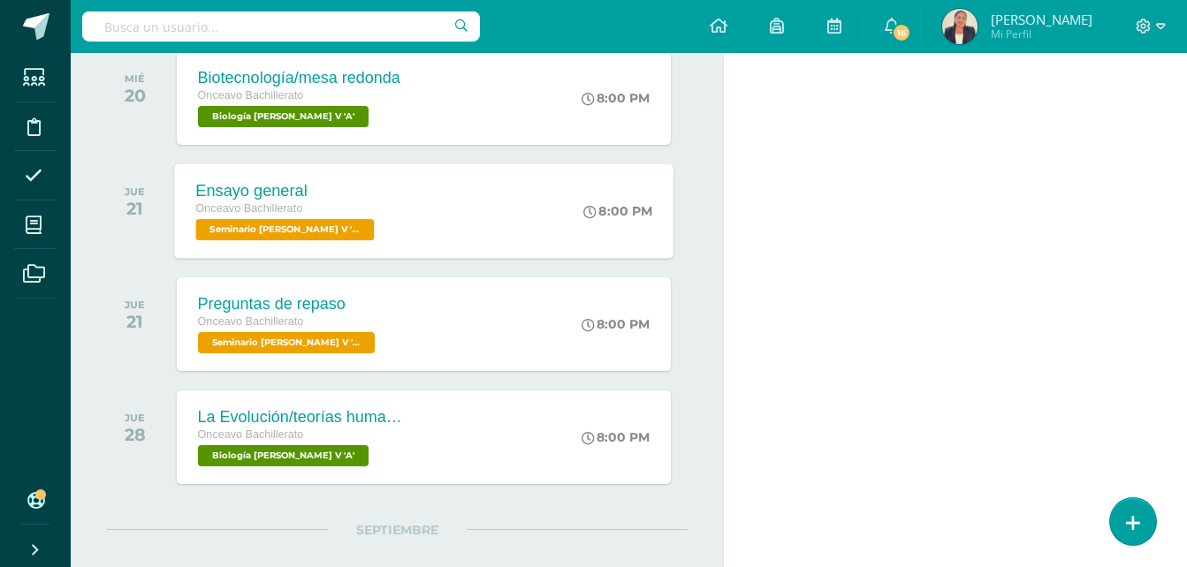
scroll to position [530, 0]
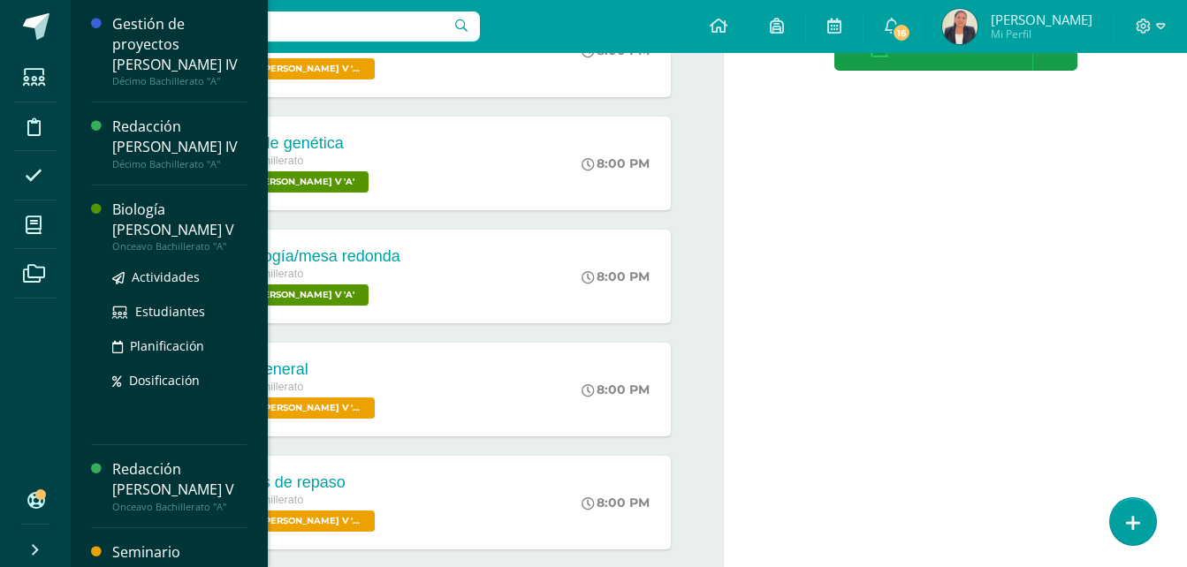
click at [179, 200] on div "Biología [PERSON_NAME] V" at bounding box center [179, 220] width 134 height 41
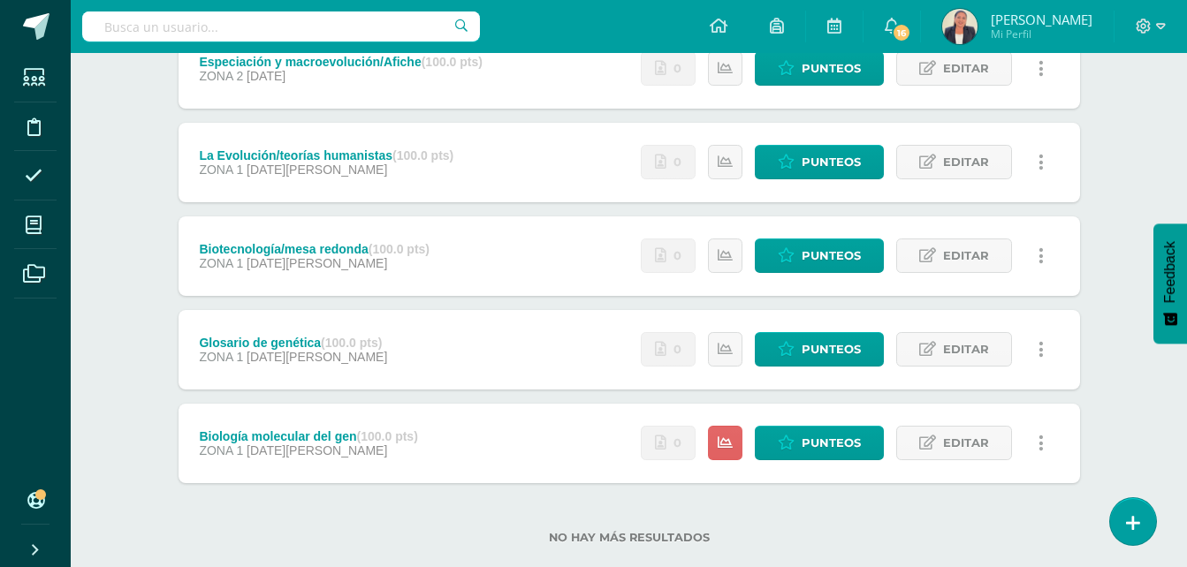
scroll to position [299, 0]
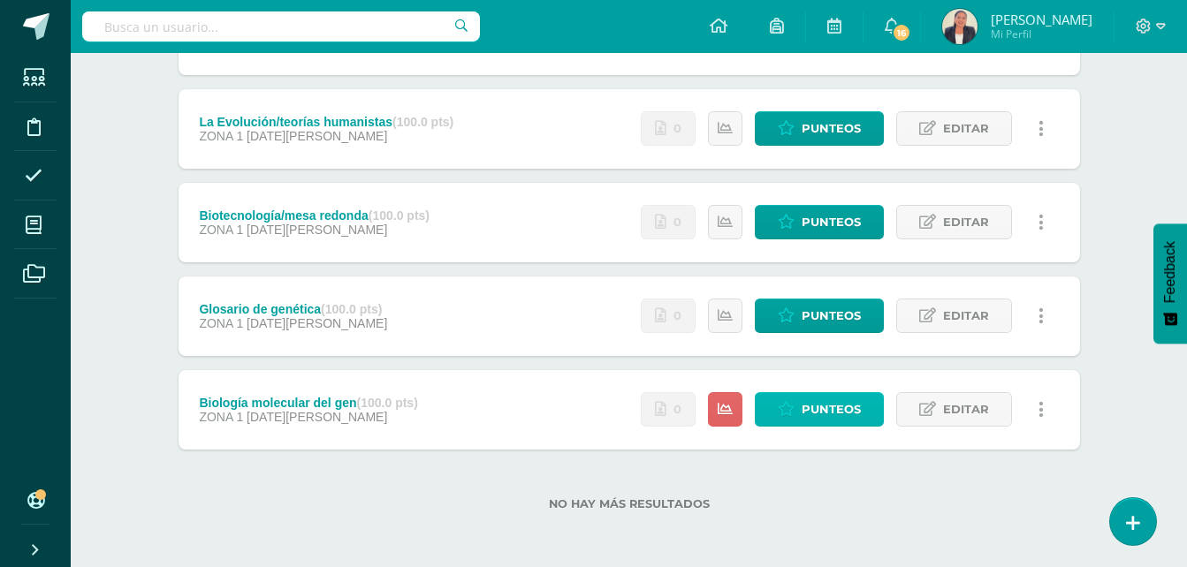
click at [822, 408] on span "Punteos" at bounding box center [831, 409] width 59 height 33
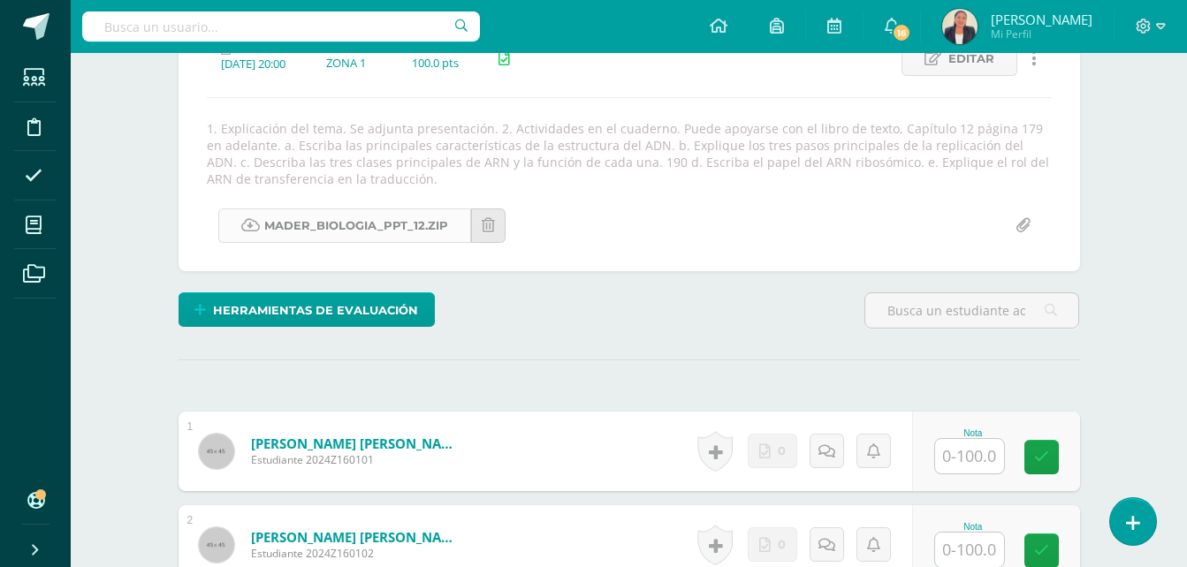
scroll to position [270, 0]
click at [379, 227] on link "Mader_Biologia_PPT_12.zip" at bounding box center [344, 225] width 253 height 34
click at [570, 327] on div "Herramientas de evaluación Lista de cotejo Escala de valoración Puntos Extra Su…" at bounding box center [629, 317] width 916 height 50
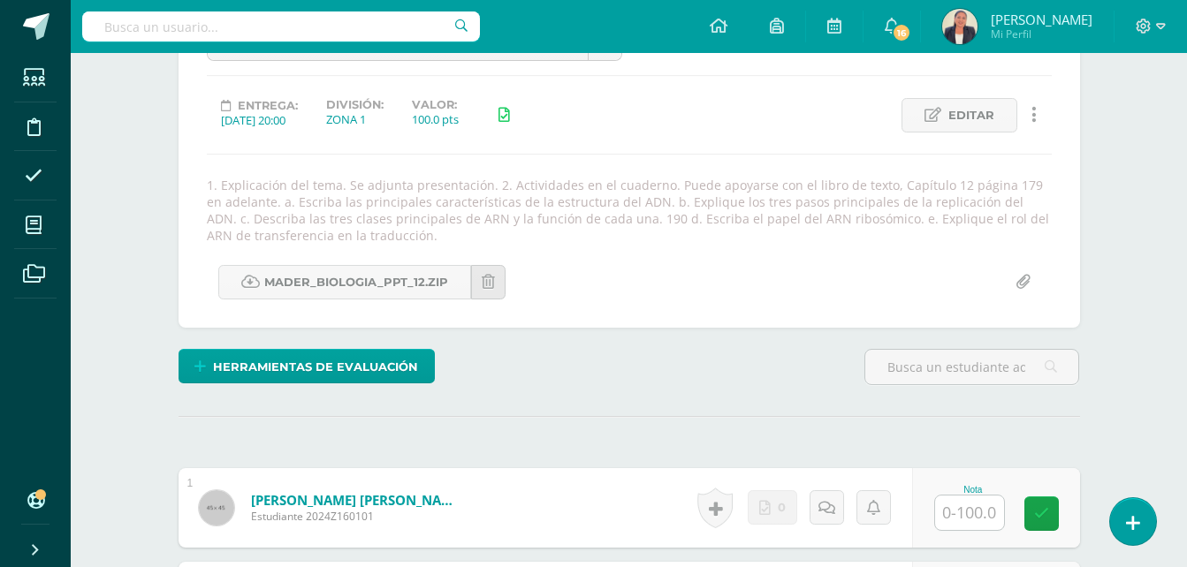
scroll to position [182, 0]
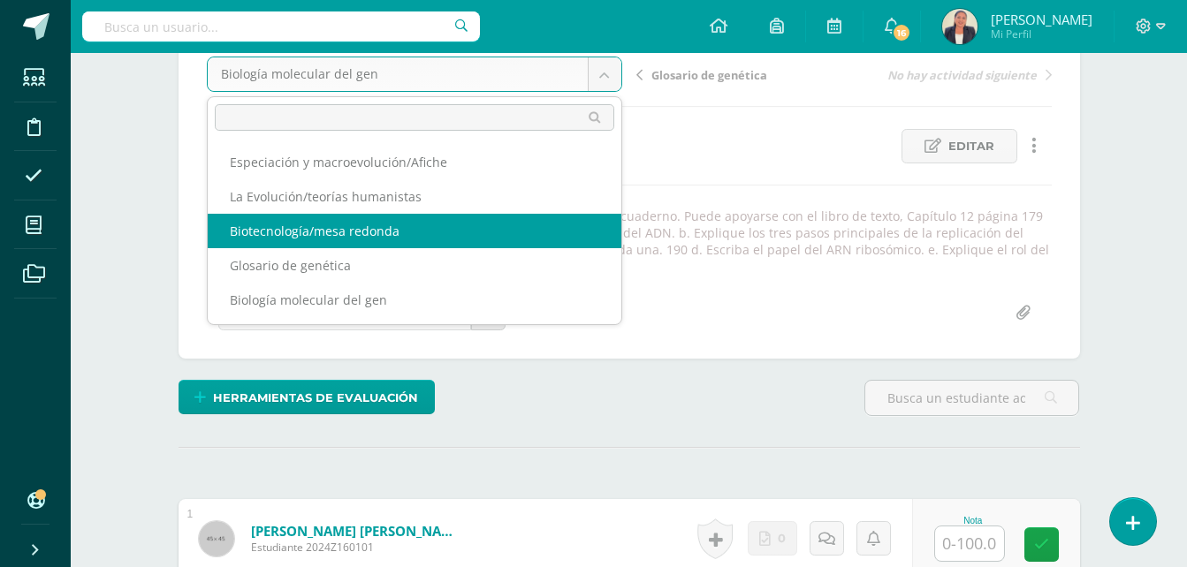
select select "/dashboard/teacher/grade-activity/29316/"
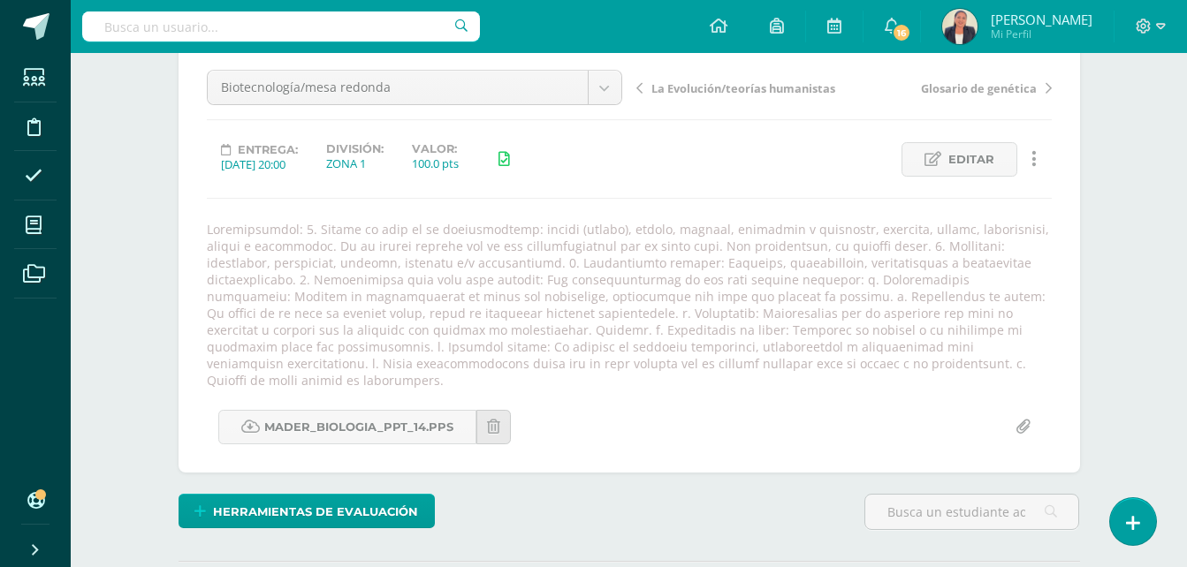
scroll to position [170, 0]
click at [670, 409] on div "Mader_Biologia_PPT_14.pps" at bounding box center [629, 426] width 859 height 34
drag, startPoint x: 288, startPoint y: 230, endPoint x: 762, endPoint y: 360, distance: 491.3
click at [762, 360] on div at bounding box center [629, 304] width 859 height 168
drag, startPoint x: 762, startPoint y: 360, endPoint x: 678, endPoint y: 295, distance: 105.9
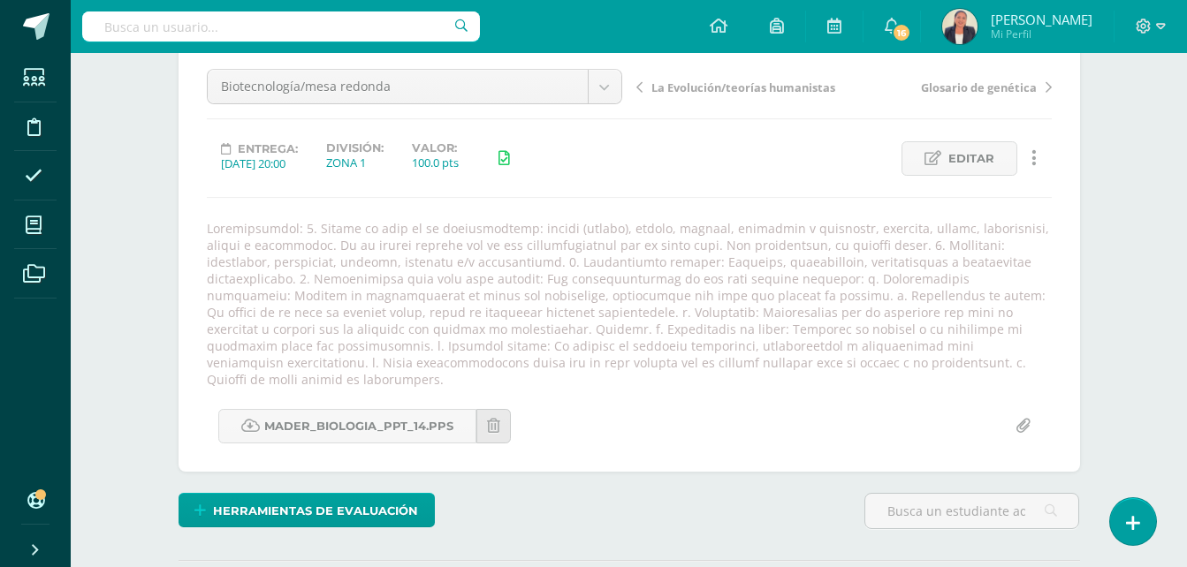
copy div "1. Elegir un área de la biotecnología: humana (médica), animal, vegetal, ambien…"
click at [638, 87] on icon at bounding box center [639, 87] width 6 height 12
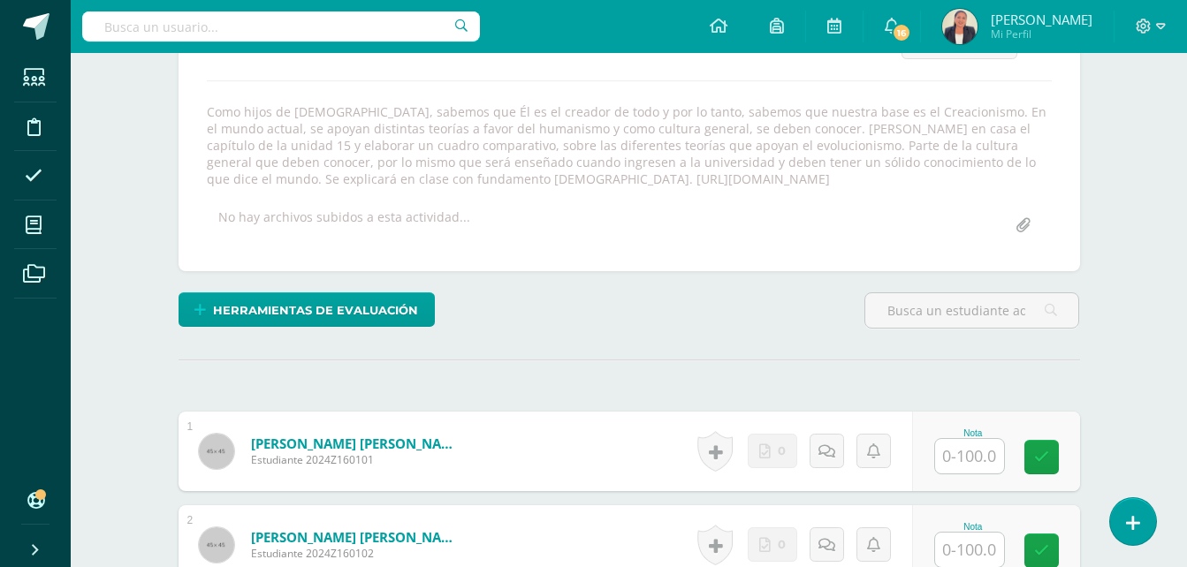
scroll to position [287, 0]
drag, startPoint x: 730, startPoint y: 128, endPoint x: 788, endPoint y: 176, distance: 75.4
click at [788, 176] on div "Como hijos de [DEMOGRAPHIC_DATA], sabemos que Él es el creador de todo y por lo…" at bounding box center [629, 145] width 859 height 84
drag, startPoint x: 788, startPoint y: 176, endPoint x: 761, endPoint y: 164, distance: 30.1
copy div "[PERSON_NAME] en casa el capítulo de la unidad 15 y elaborar un cuadro comparat…"
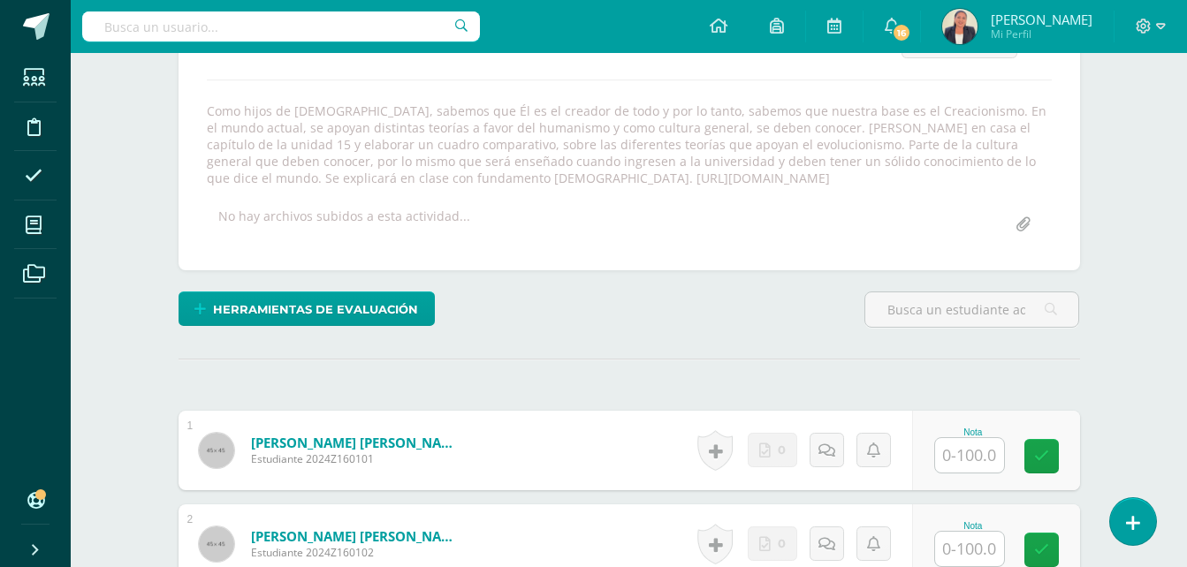
drag, startPoint x: 780, startPoint y: 344, endPoint x: 768, endPoint y: 336, distance: 14.0
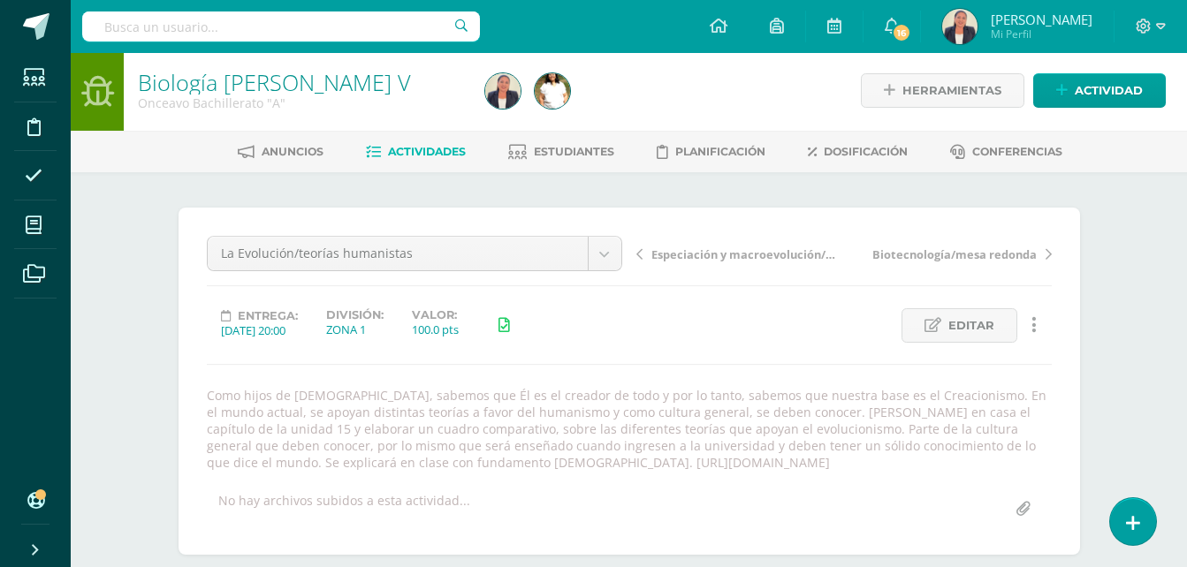
scroll to position [0, 0]
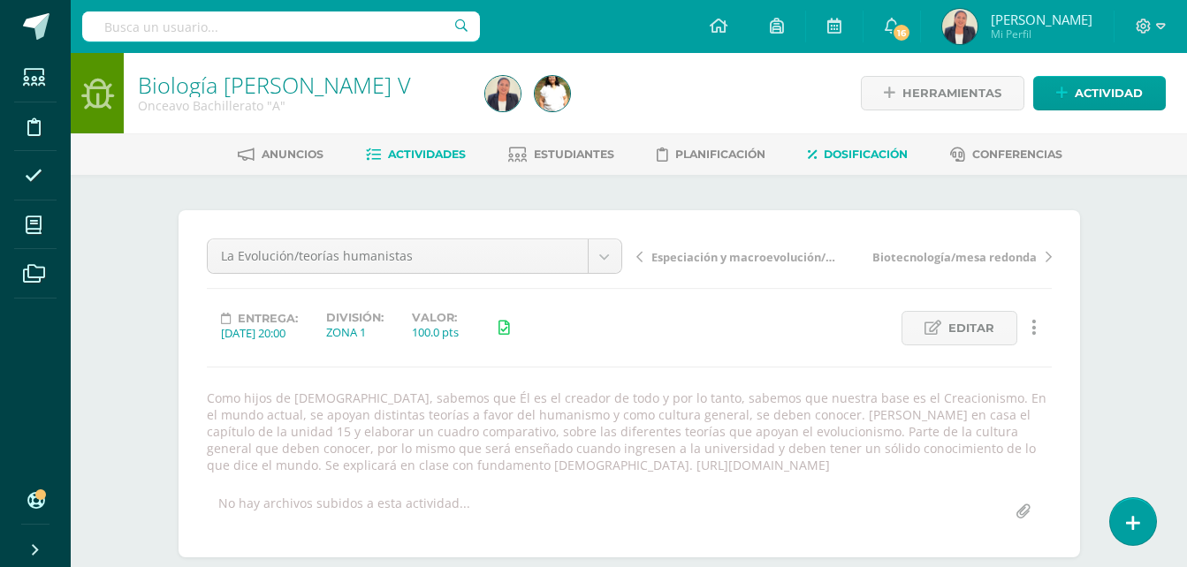
click at [872, 149] on span "Dosificación" at bounding box center [866, 154] width 84 height 13
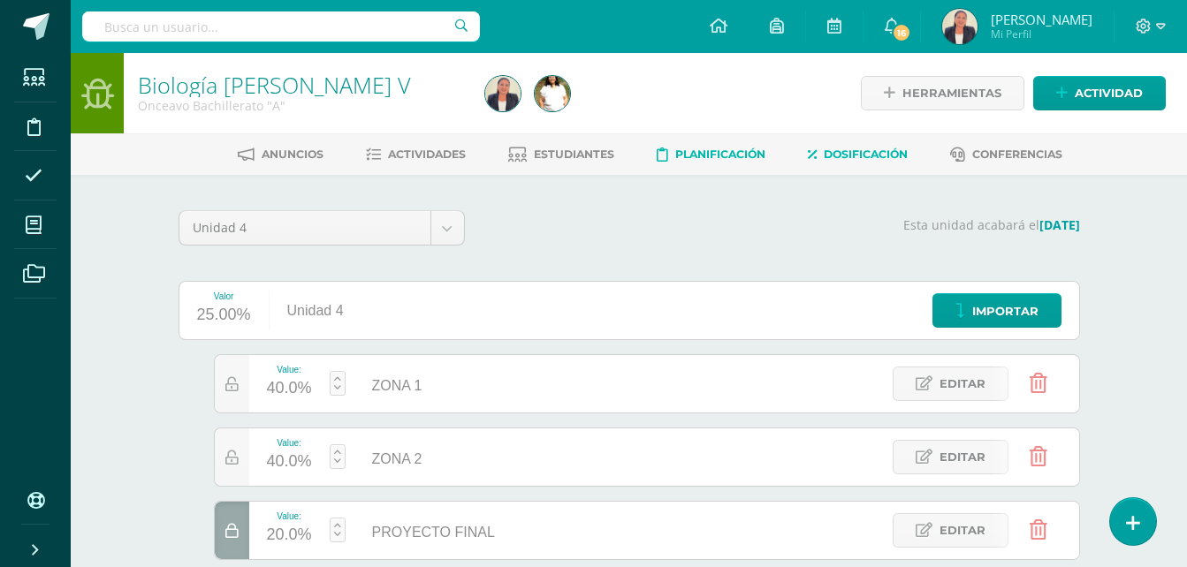
click at [712, 150] on span "Planificación" at bounding box center [720, 154] width 90 height 13
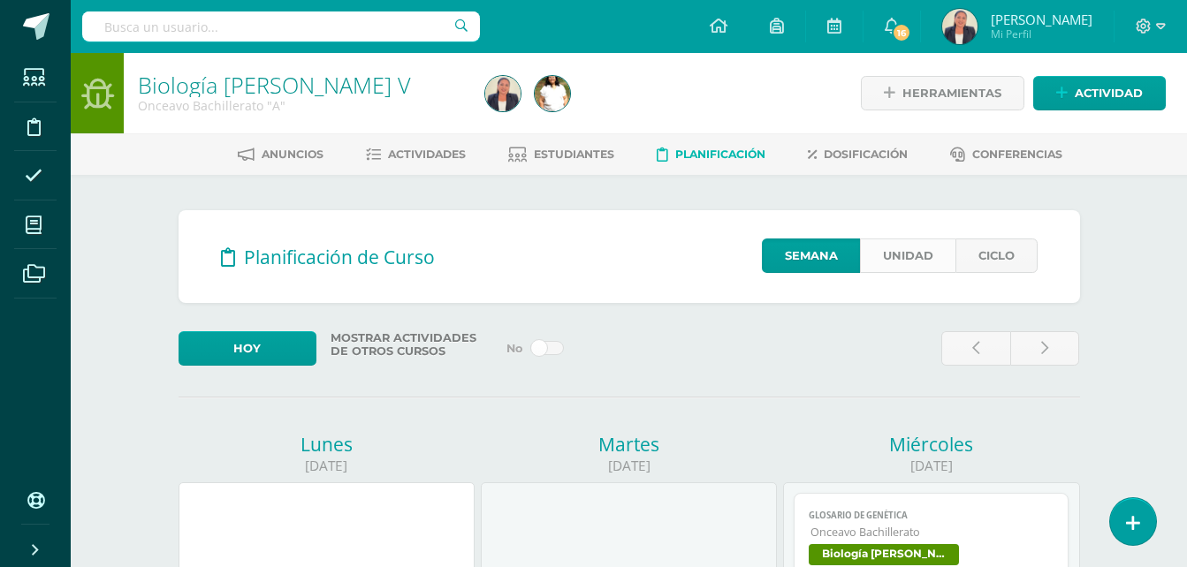
click at [893, 258] on link "Unidad" at bounding box center [907, 256] width 95 height 34
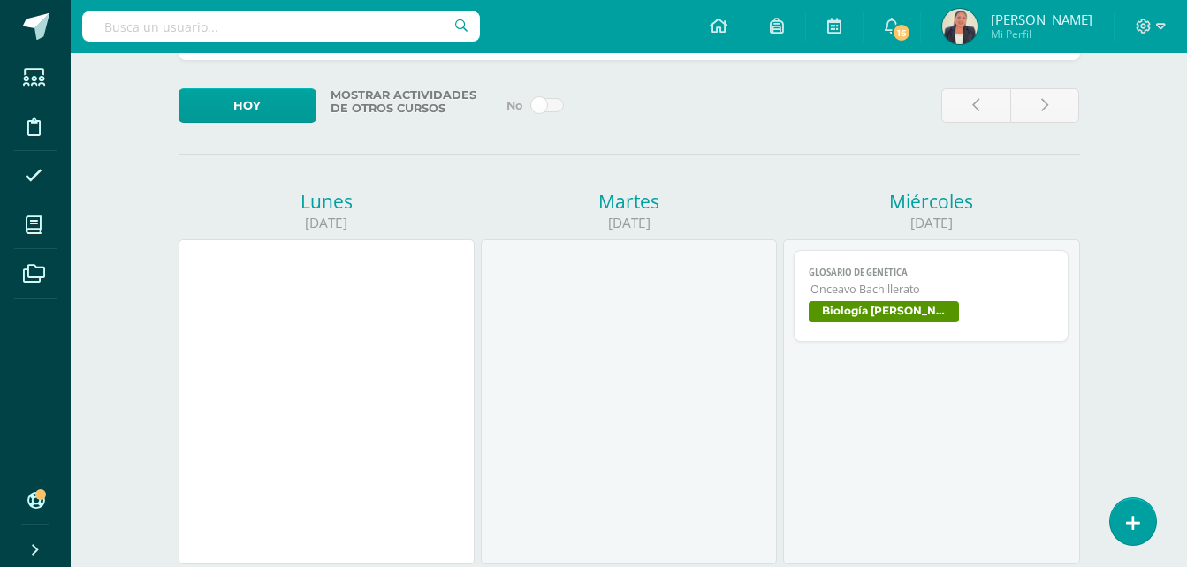
scroll to position [265, 0]
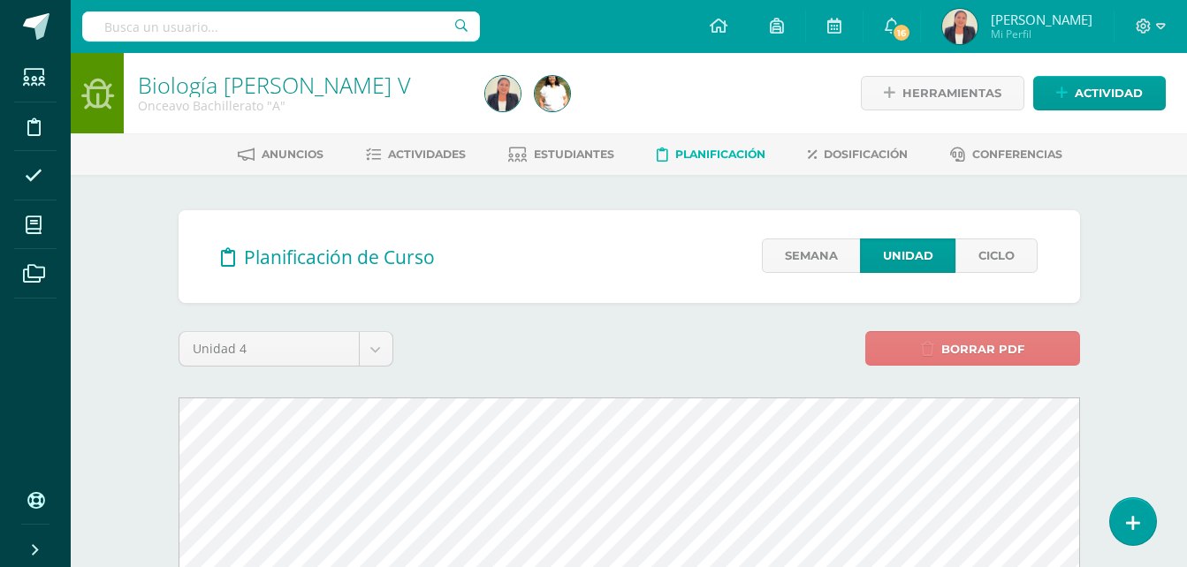
click at [984, 347] on span "Borrar PDF" at bounding box center [982, 349] width 83 height 33
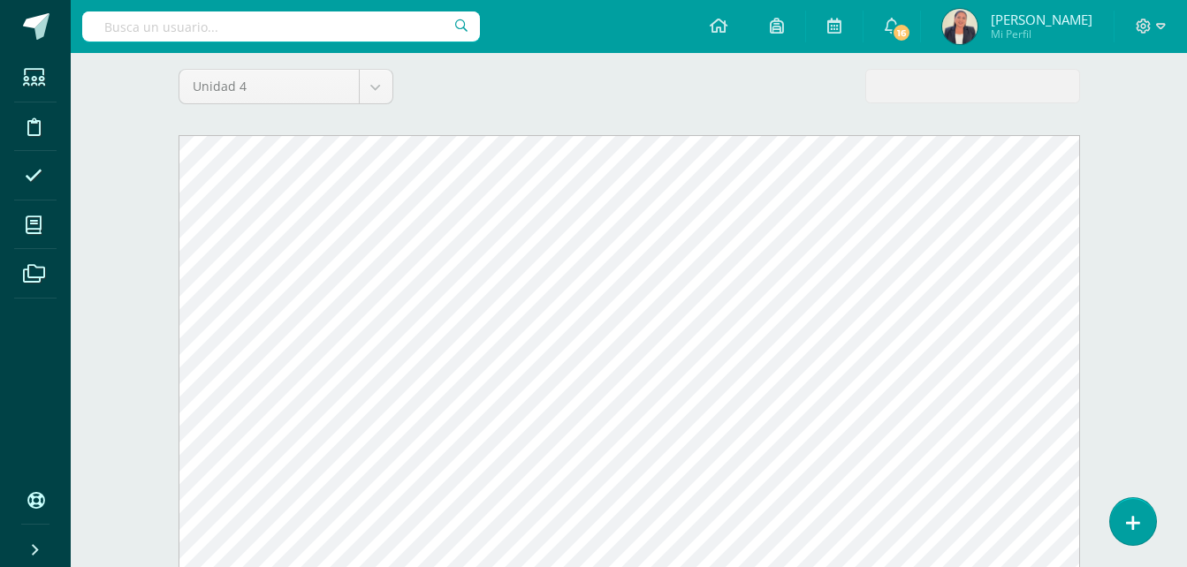
scroll to position [265, 0]
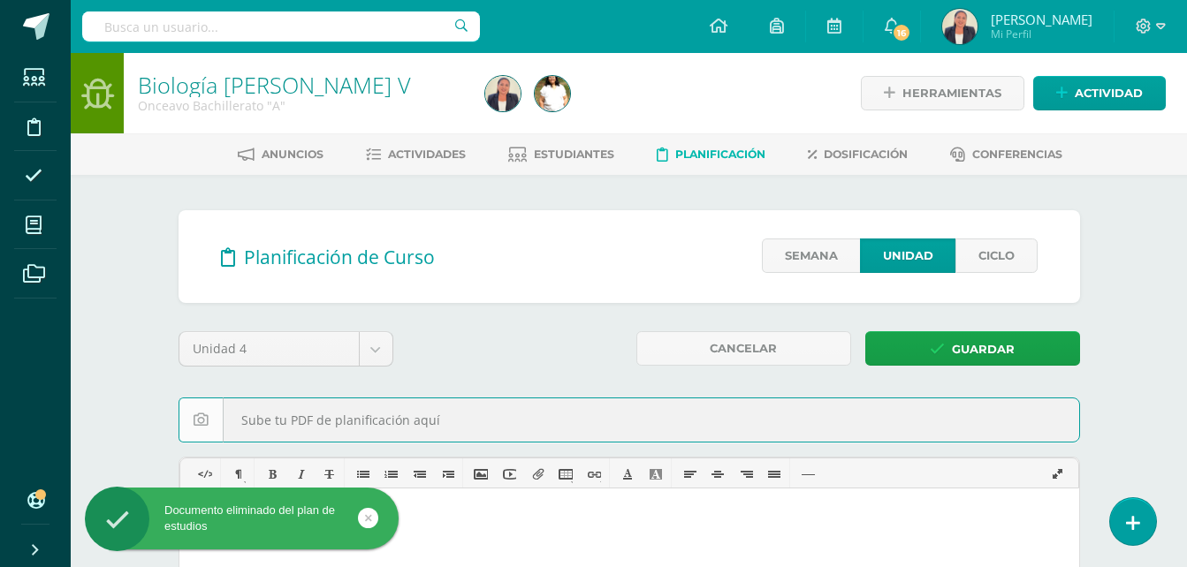
click at [622, 428] on input "file" at bounding box center [629, 420] width 900 height 43
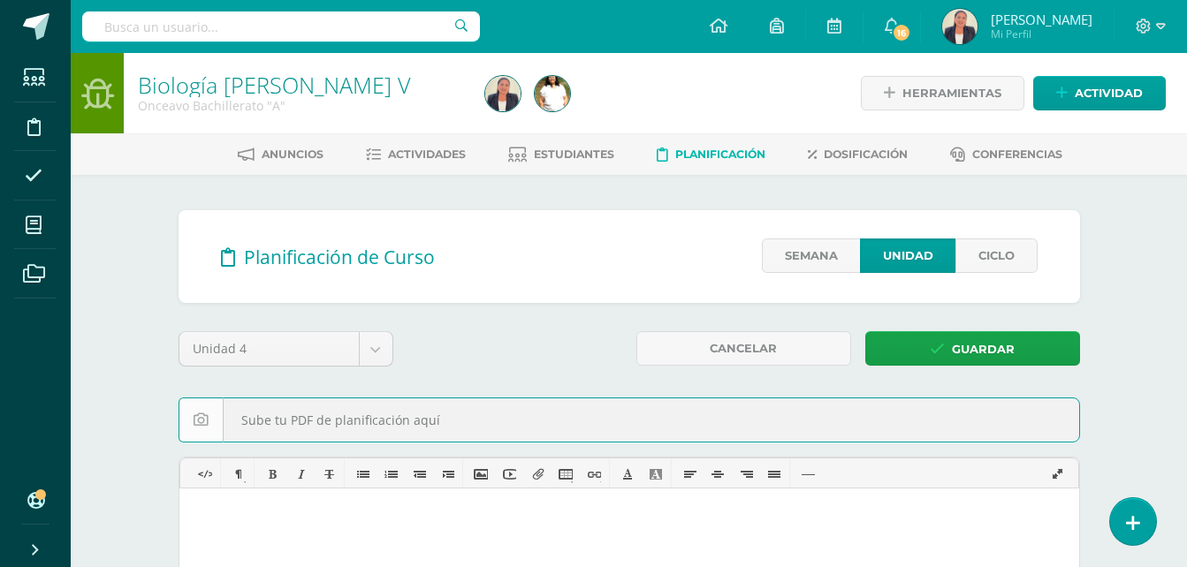
type input "C:\fakepath\Biología contenido IV ciclo.pdf"
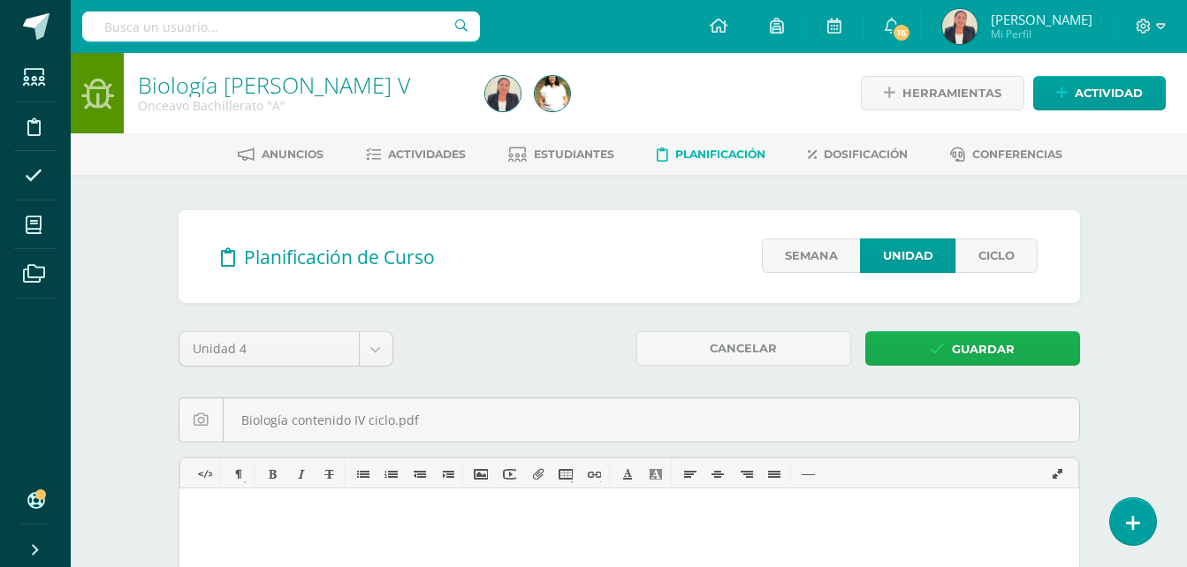
click at [965, 347] on span "Guardar" at bounding box center [983, 349] width 63 height 33
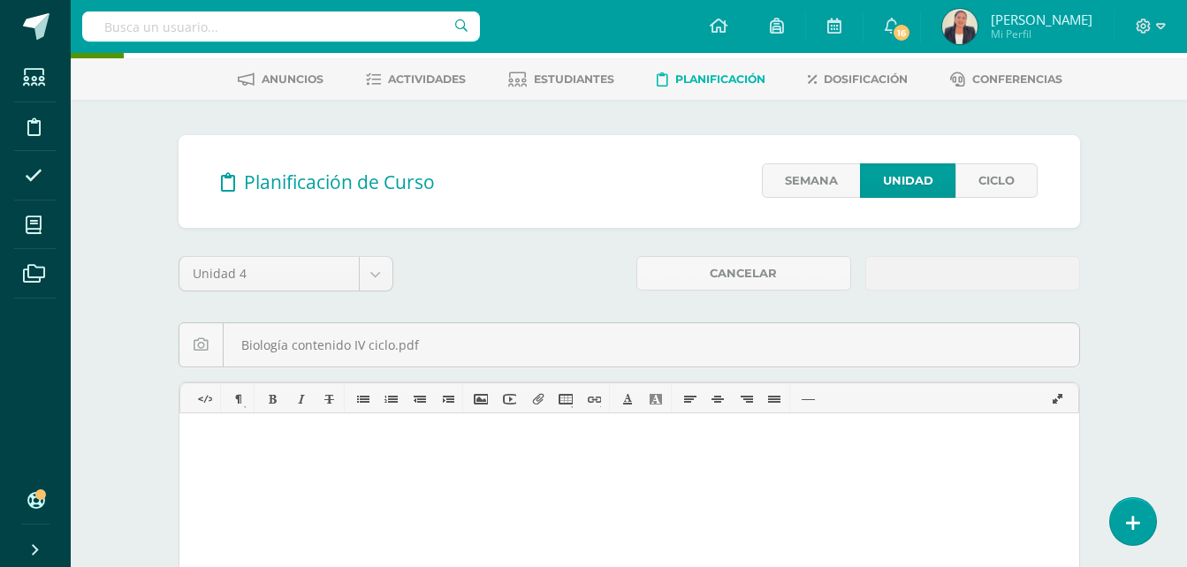
scroll to position [177, 0]
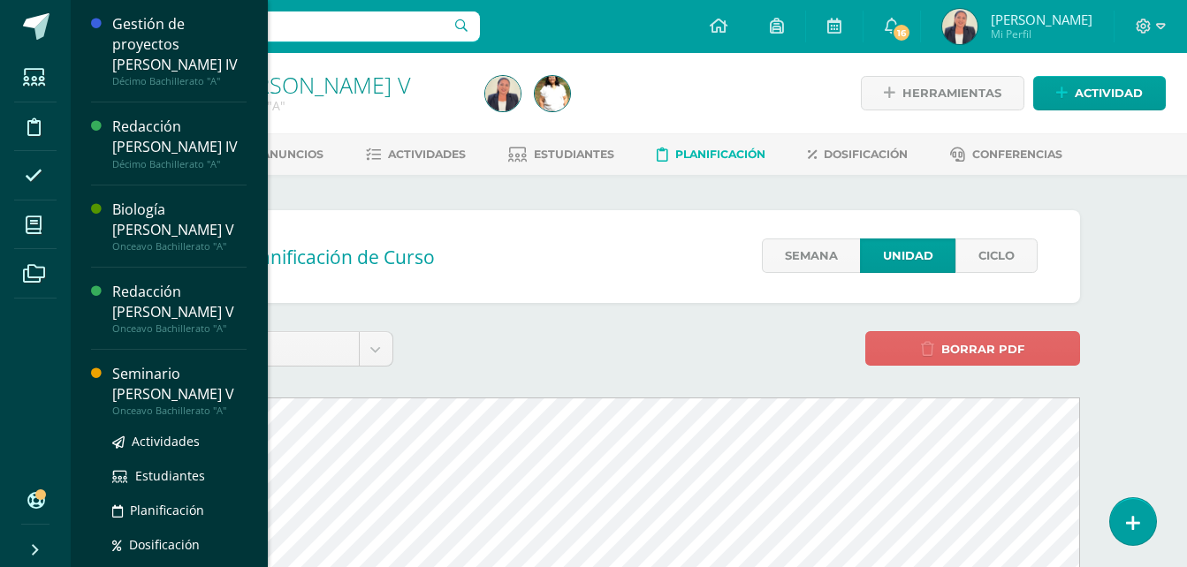
click at [145, 364] on div "Seminario [PERSON_NAME] V" at bounding box center [179, 384] width 134 height 41
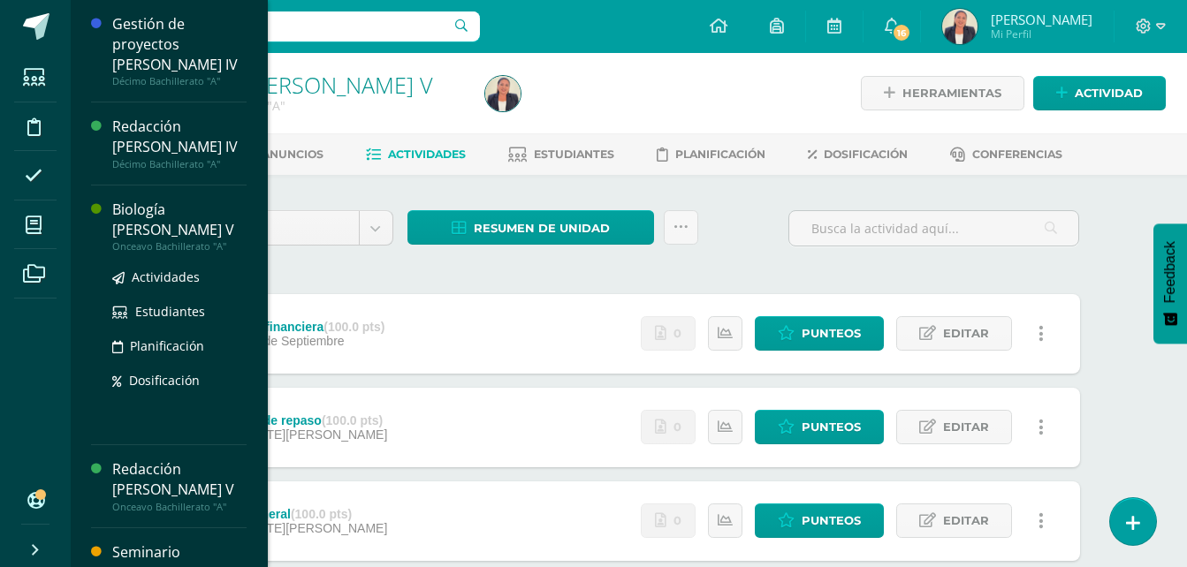
click at [140, 200] on div "Biología [PERSON_NAME] V" at bounding box center [179, 220] width 134 height 41
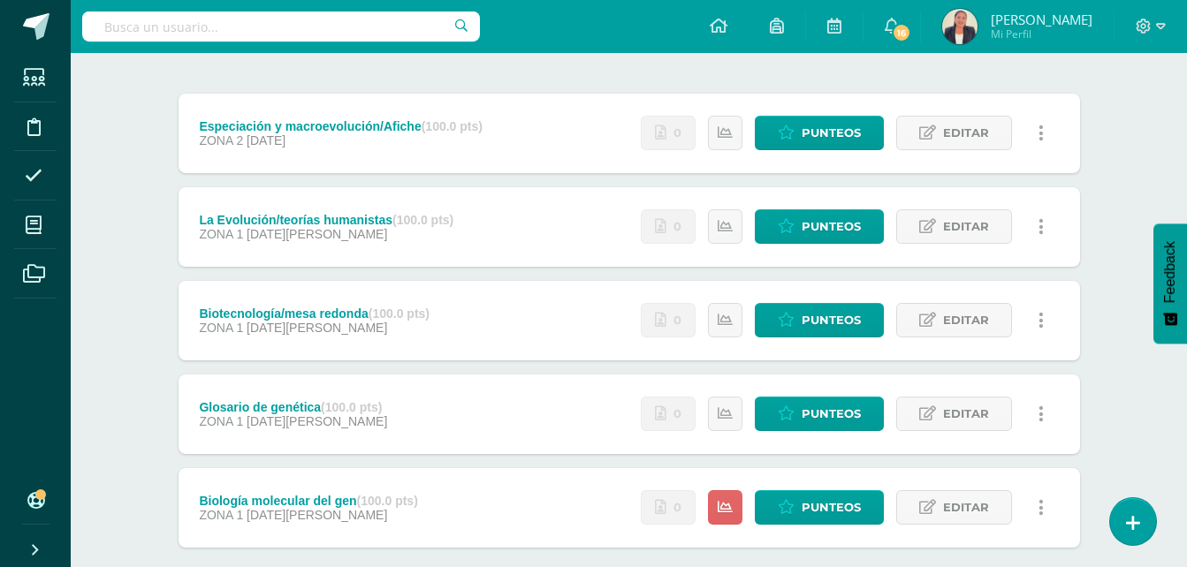
scroll to position [265, 0]
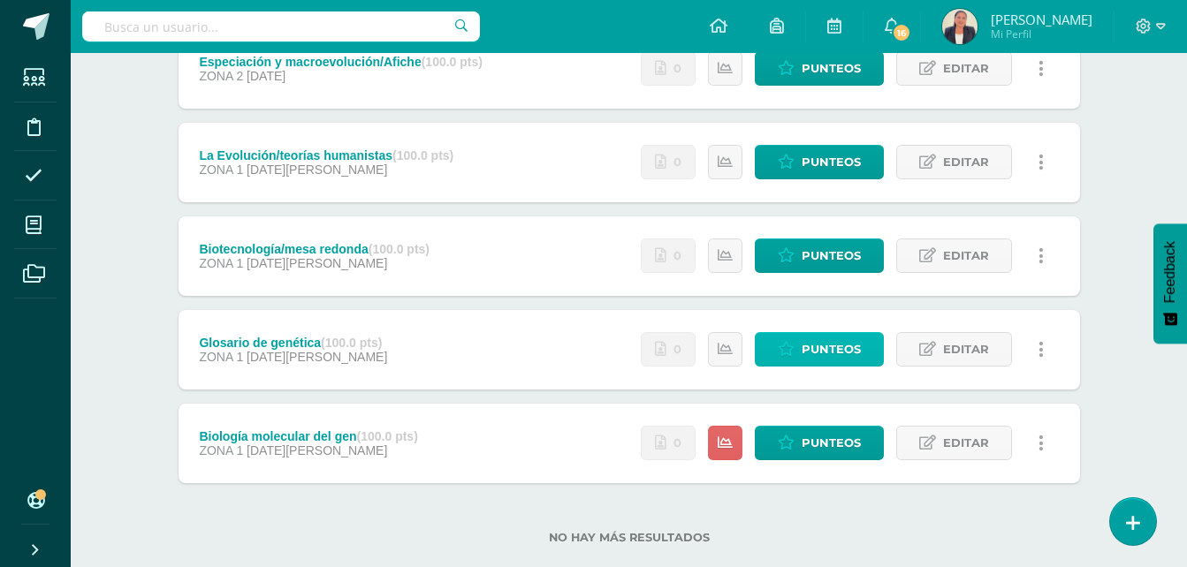
click at [823, 345] on span "Punteos" at bounding box center [831, 349] width 59 height 33
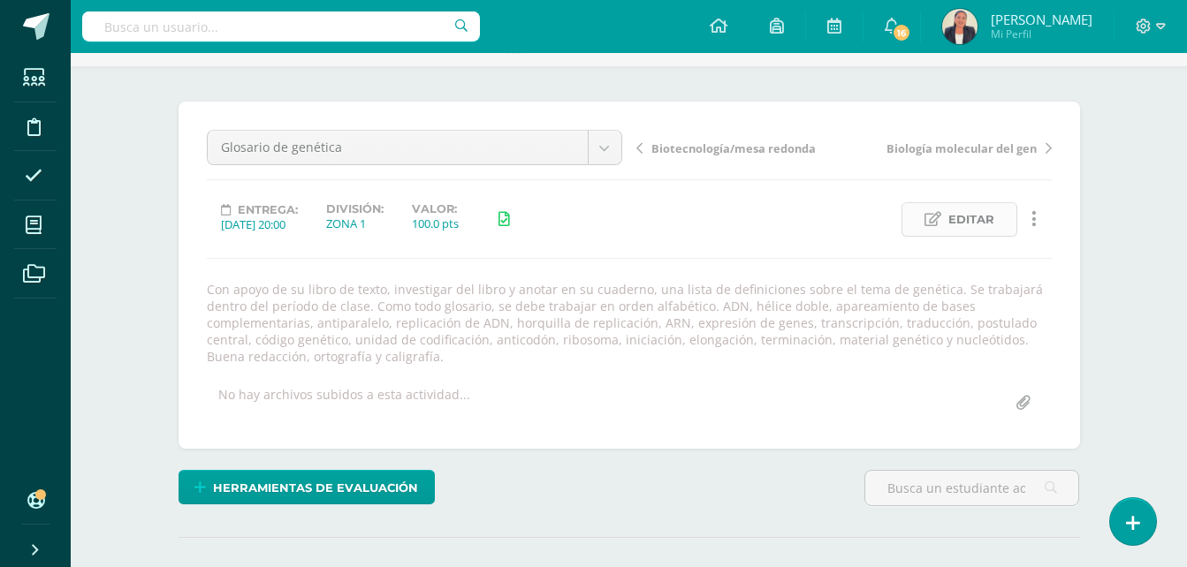
scroll to position [110, 0]
click at [962, 220] on span "Editar" at bounding box center [971, 218] width 46 height 33
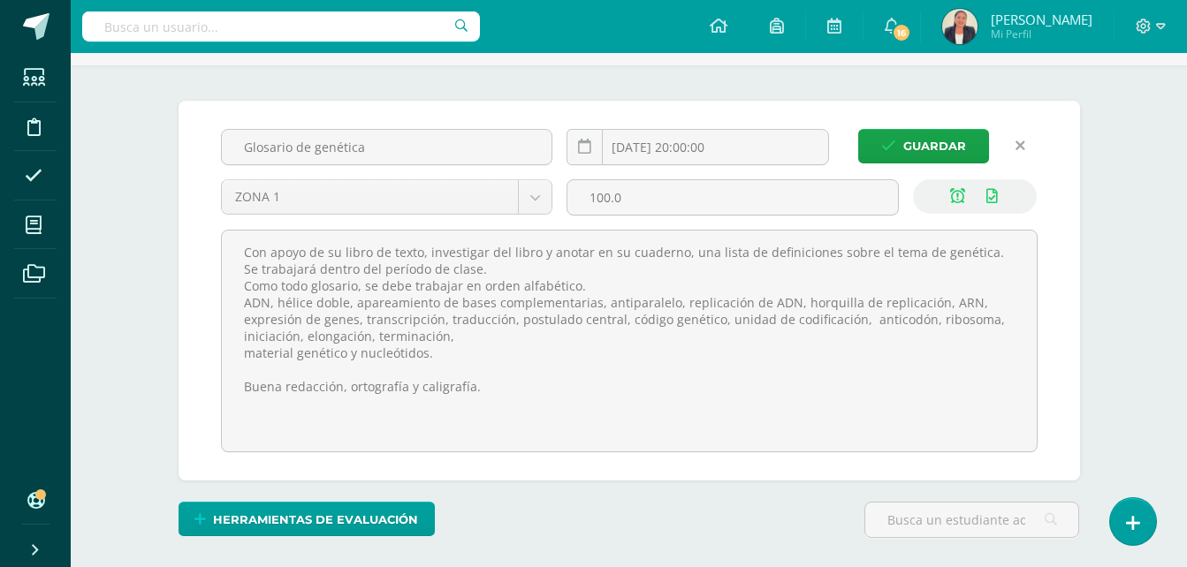
scroll to position [110, 0]
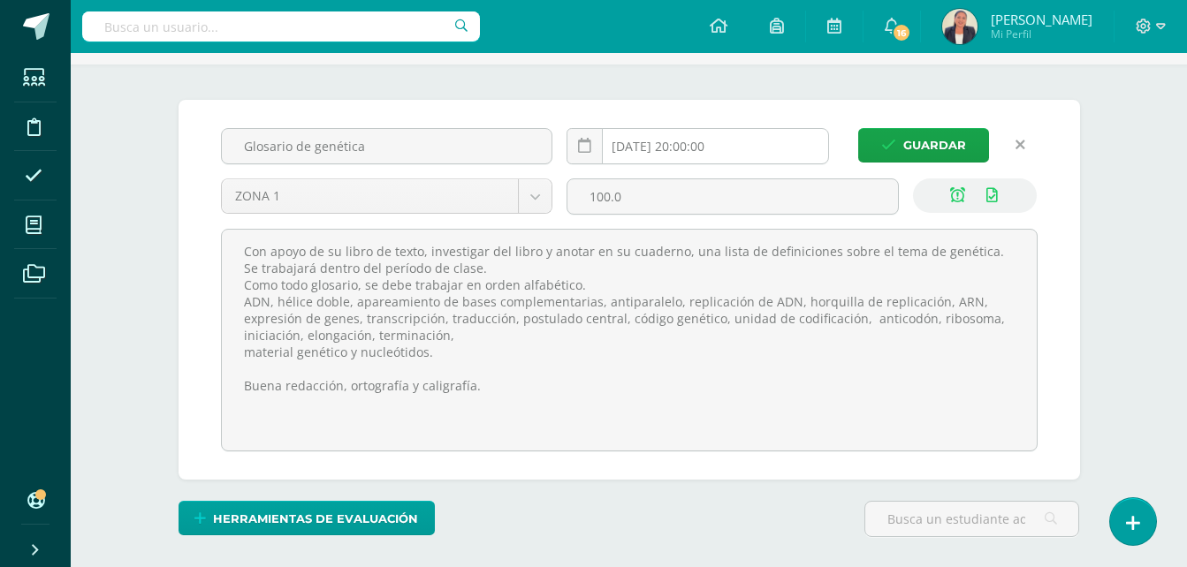
click at [680, 146] on input "2025-08-13 20:00:00" at bounding box center [697, 146] width 261 height 34
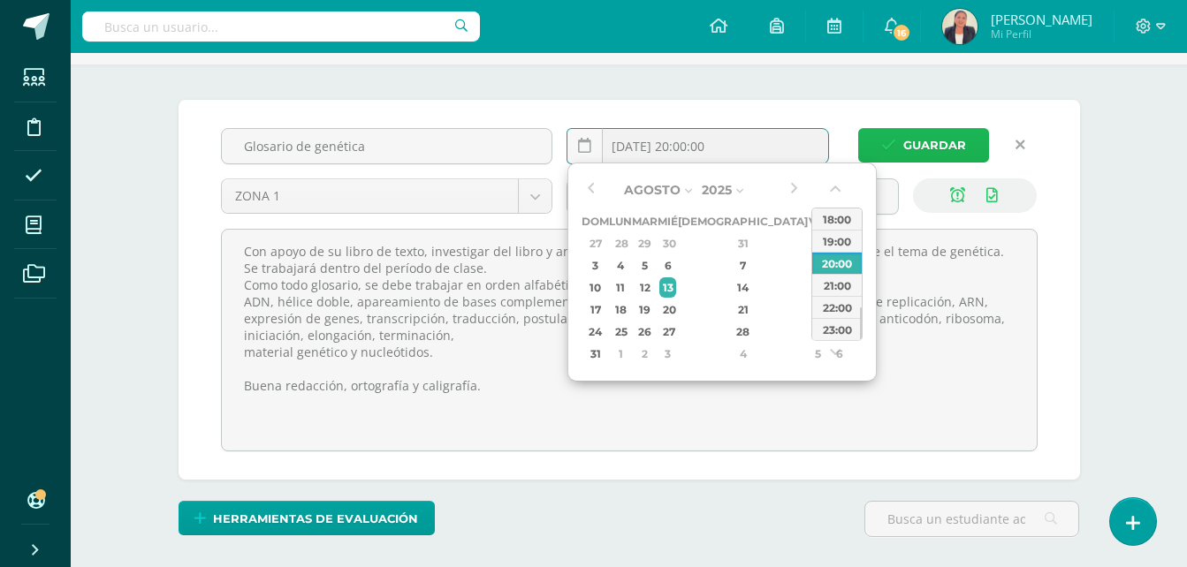
type input "2025-08-13 20:00"
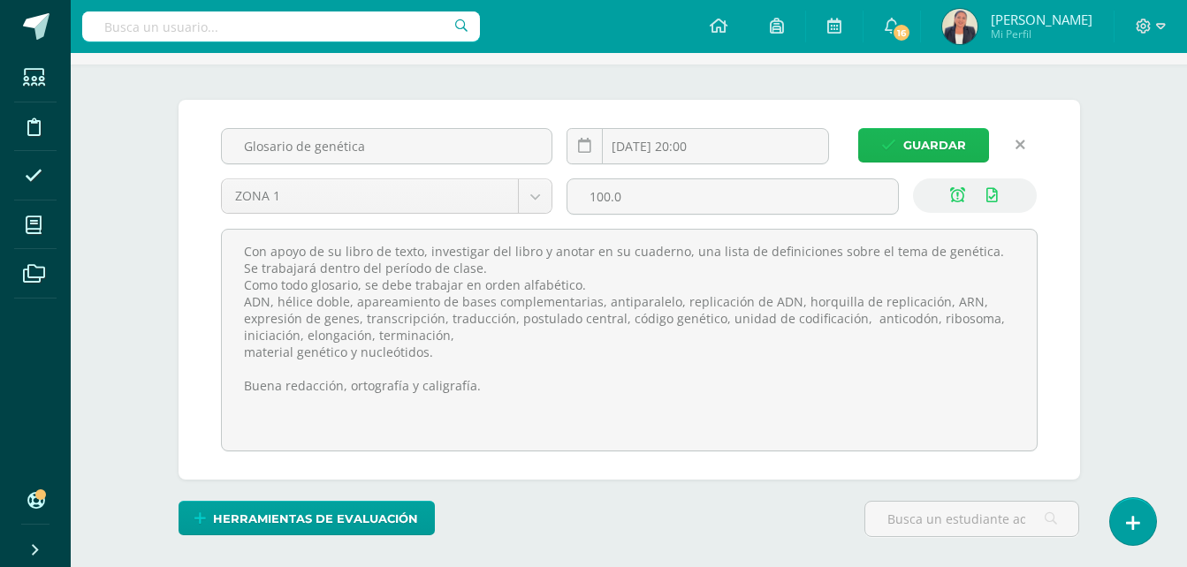
click at [940, 142] on span "Guardar" at bounding box center [934, 145] width 63 height 33
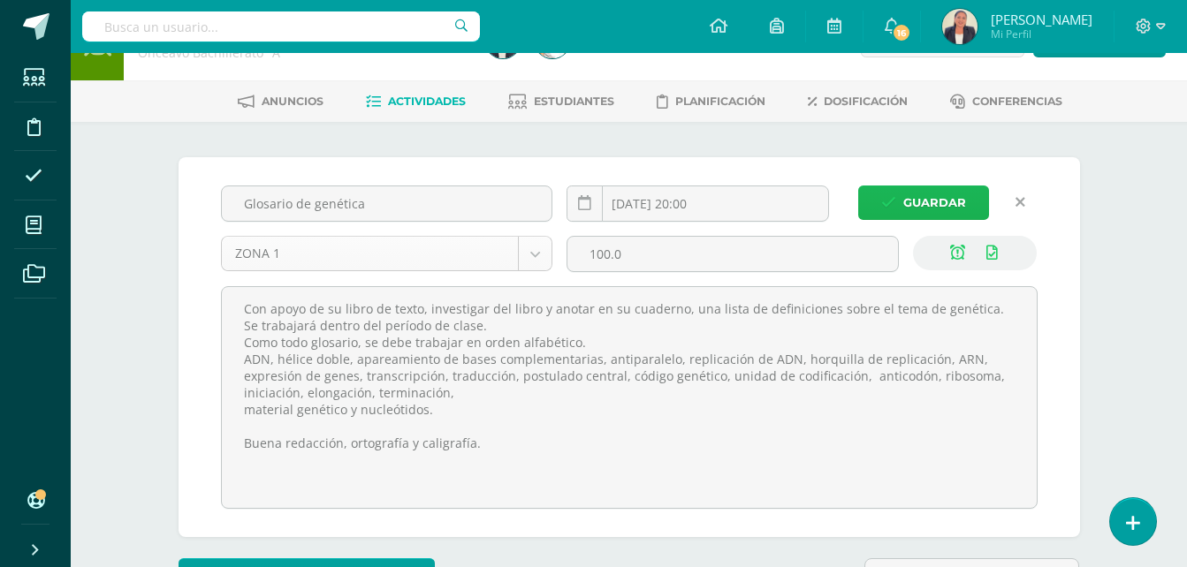
scroll to position [22, 0]
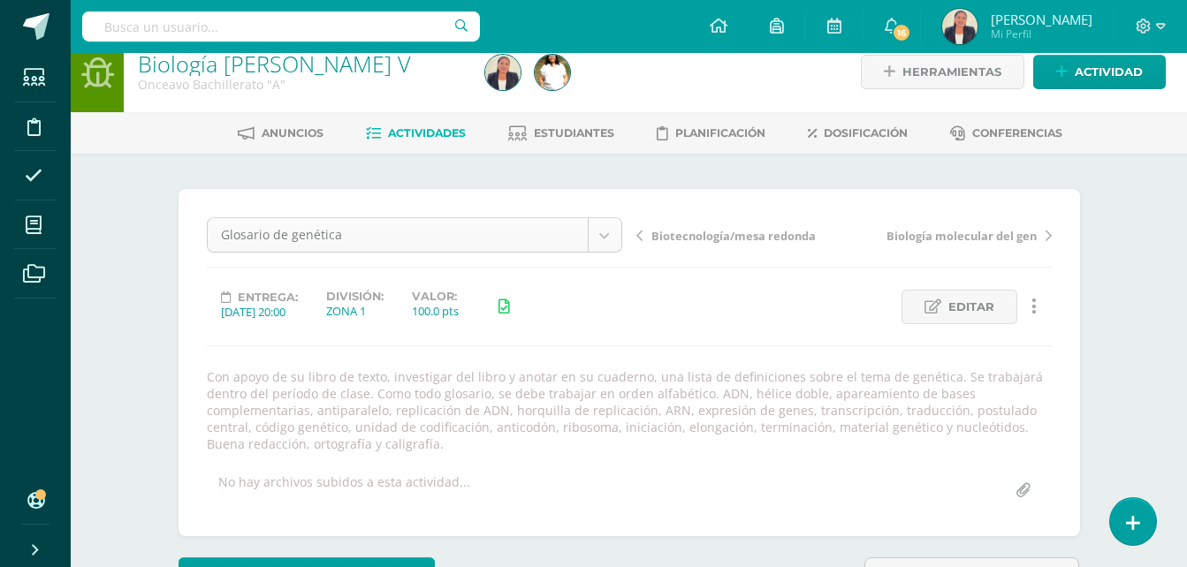
scroll to position [22, 0]
click at [642, 232] on icon at bounding box center [639, 235] width 6 height 12
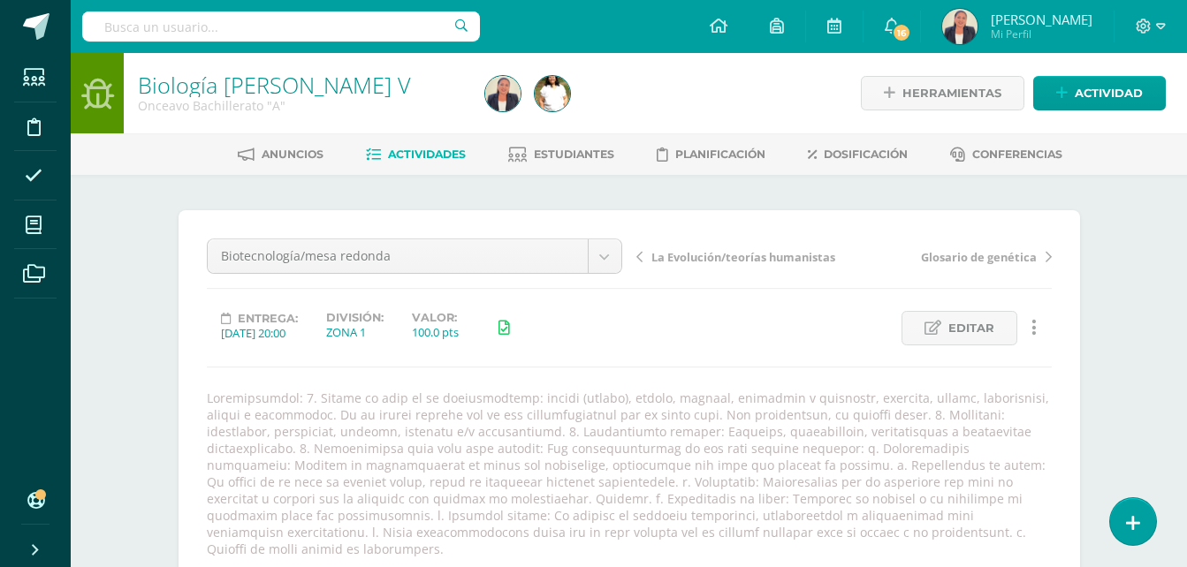
click at [638, 254] on icon at bounding box center [639, 257] width 6 height 12
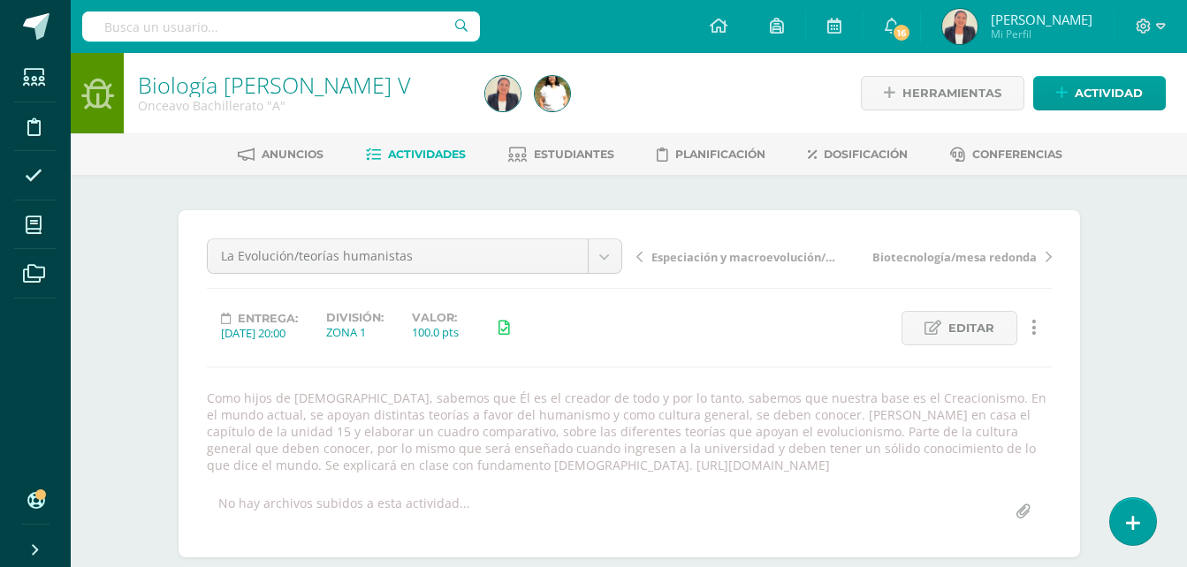
click at [640, 256] on icon at bounding box center [639, 257] width 6 height 12
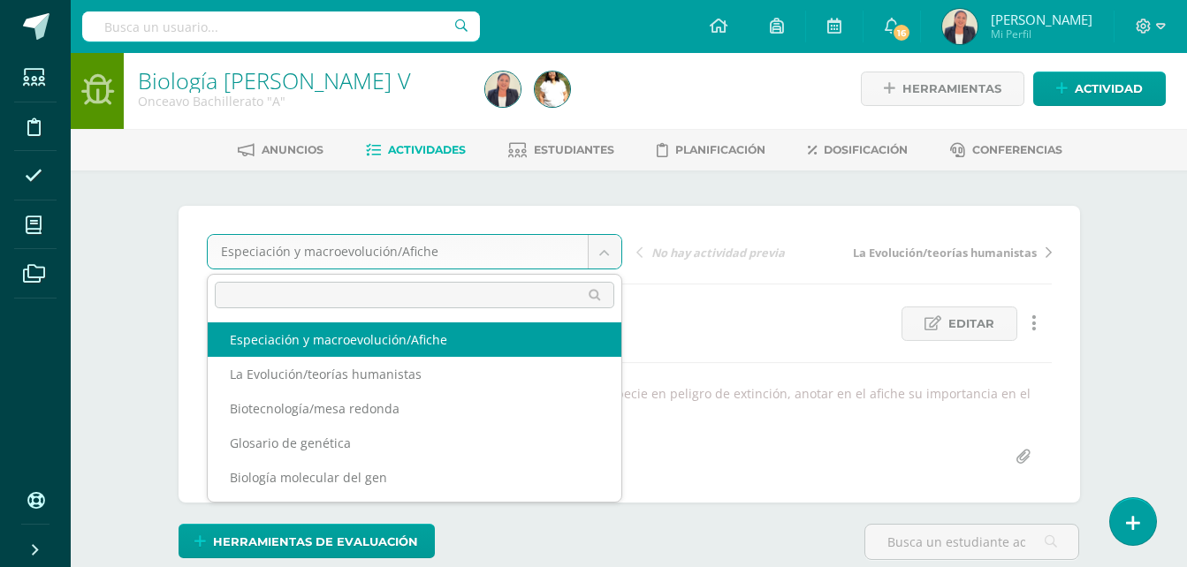
click at [606, 254] on body "Estudiantes Disciplina Asistencia Mis cursos Archivos Soporte Ayuda Reportar un…" at bounding box center [593, 363] width 1187 height 734
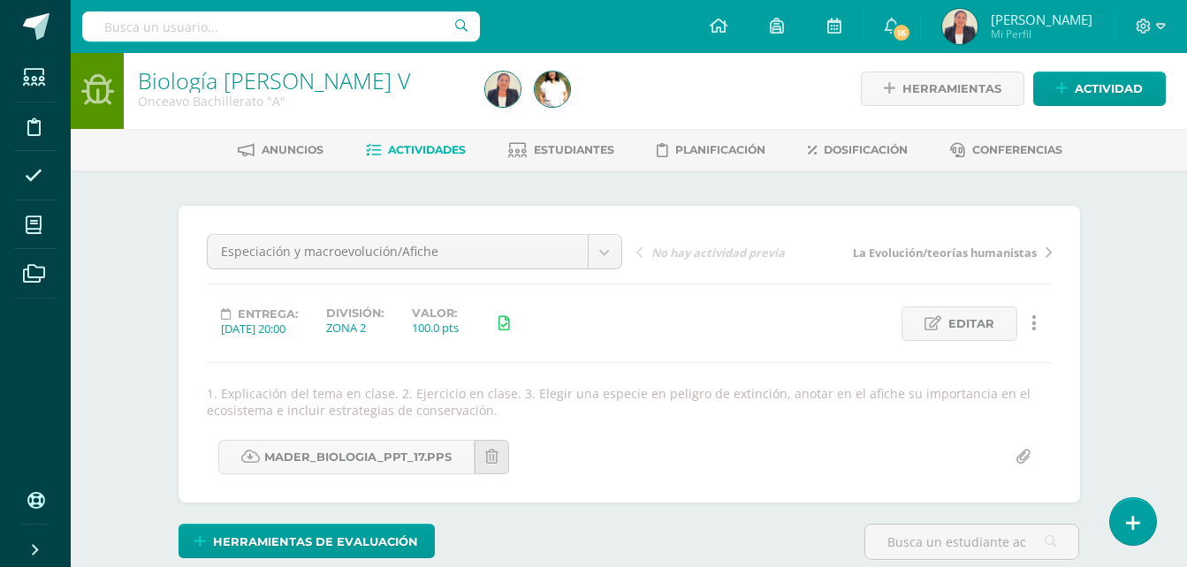
click at [422, 151] on body "Estudiantes Disciplina Asistencia Mis cursos Archivos Soporte Ayuda Reportar un…" at bounding box center [593, 363] width 1187 height 734
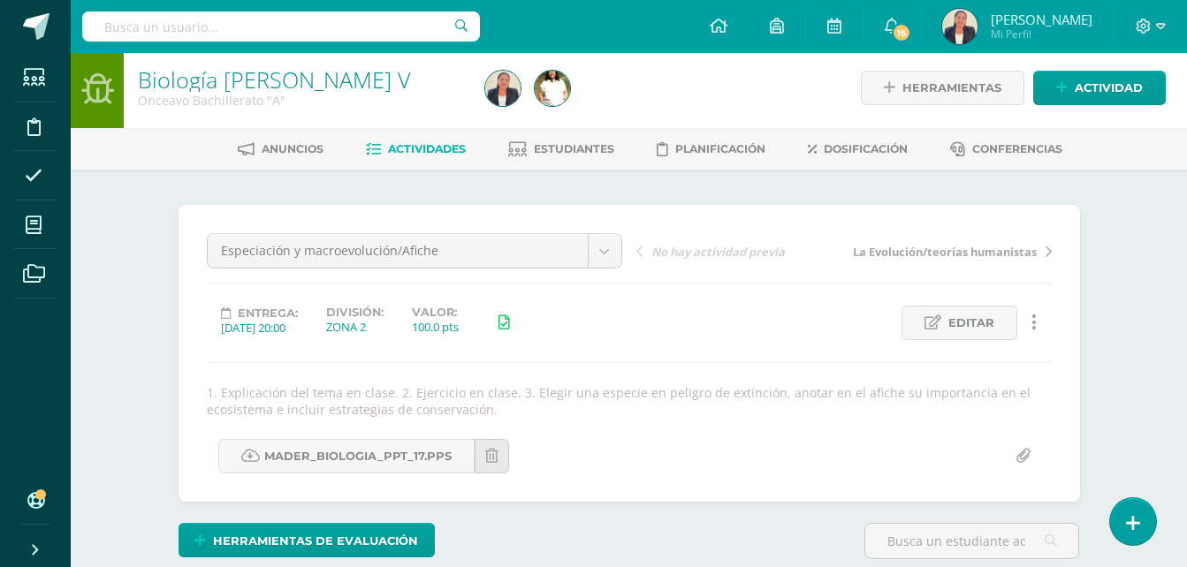
scroll to position [6, 0]
click at [426, 144] on span "Actividades" at bounding box center [427, 147] width 78 height 13
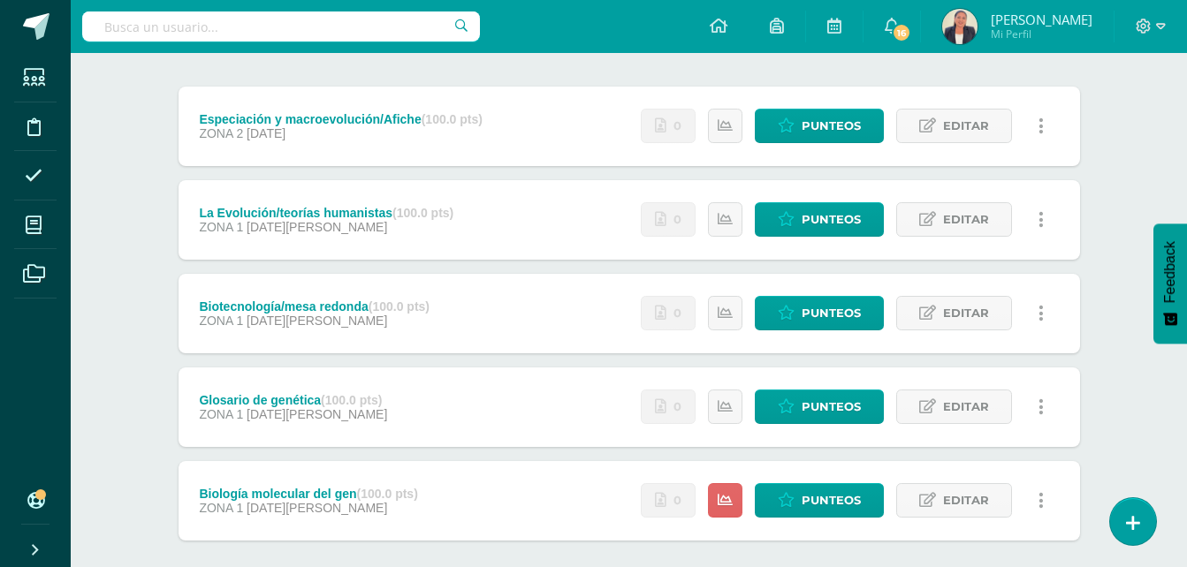
scroll to position [177, 0]
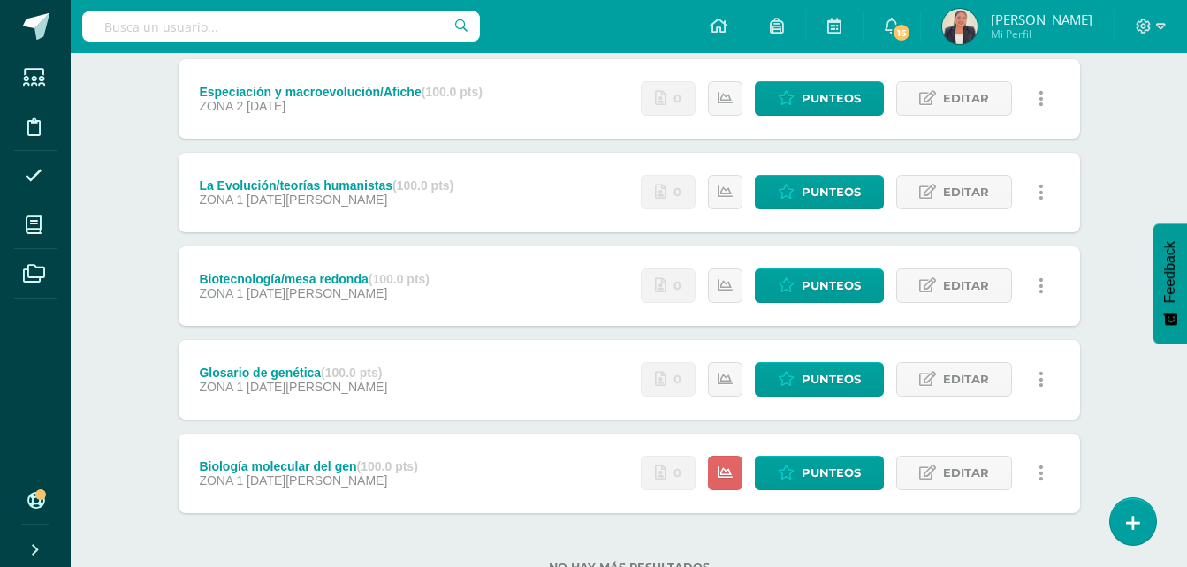
scroll to position [241, 0]
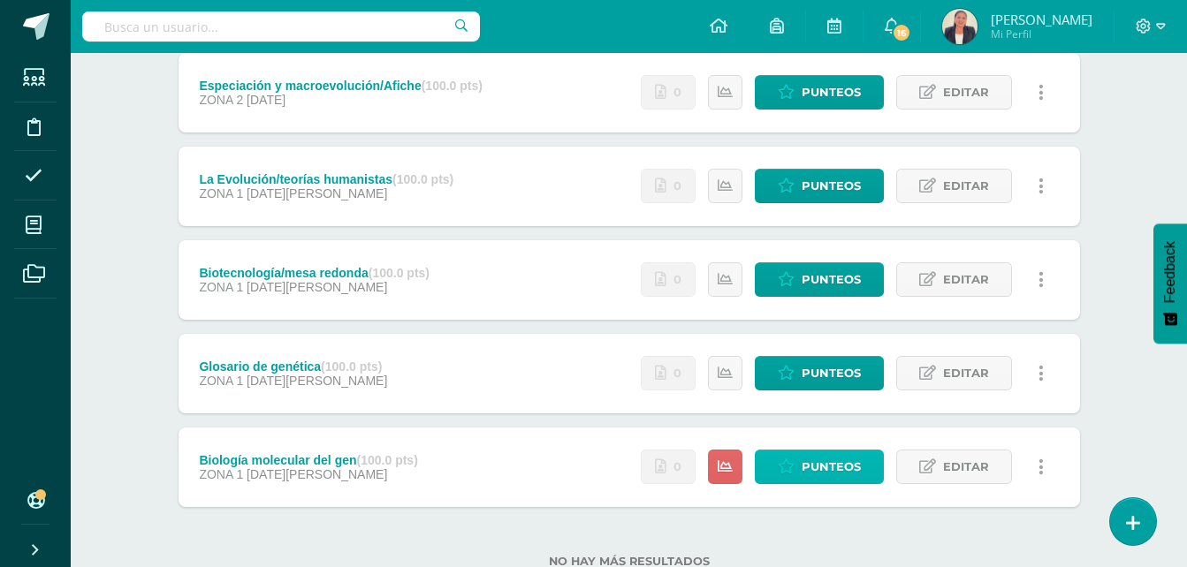
click at [823, 467] on span "Punteos" at bounding box center [831, 467] width 59 height 33
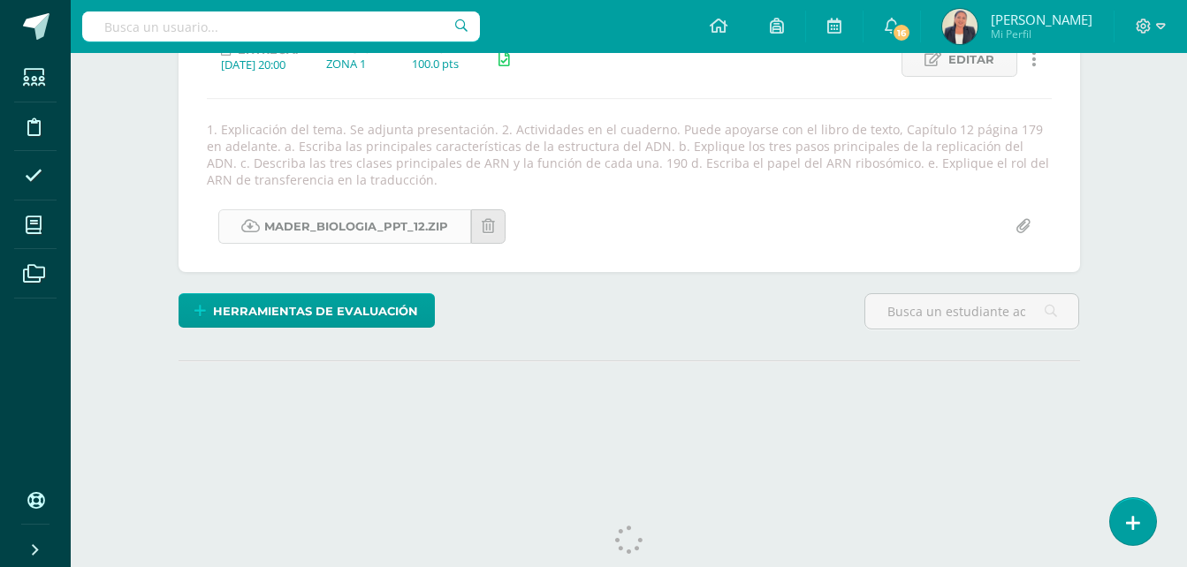
click at [356, 225] on link "Mader_Biologia_PPT_12.zip" at bounding box center [344, 226] width 253 height 34
click at [1161, 208] on div "Biología [PERSON_NAME] V Onceavo Bachillerato "A" Herramientas Detalle de asist…" at bounding box center [629, 141] width 1116 height 714
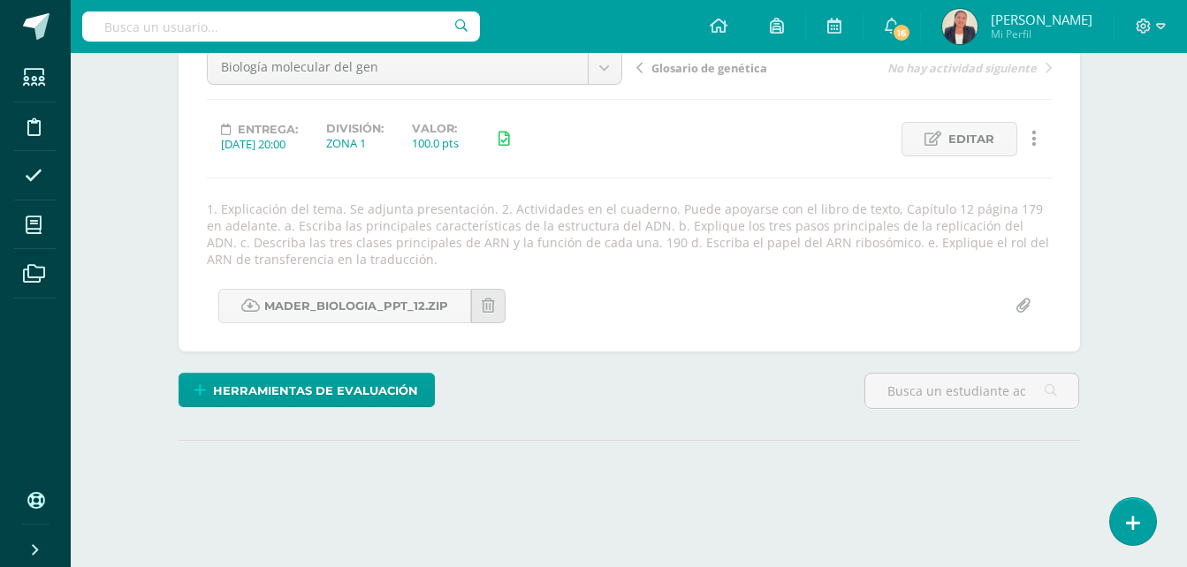
scroll to position [188, 0]
click at [932, 140] on icon at bounding box center [933, 140] width 17 height 15
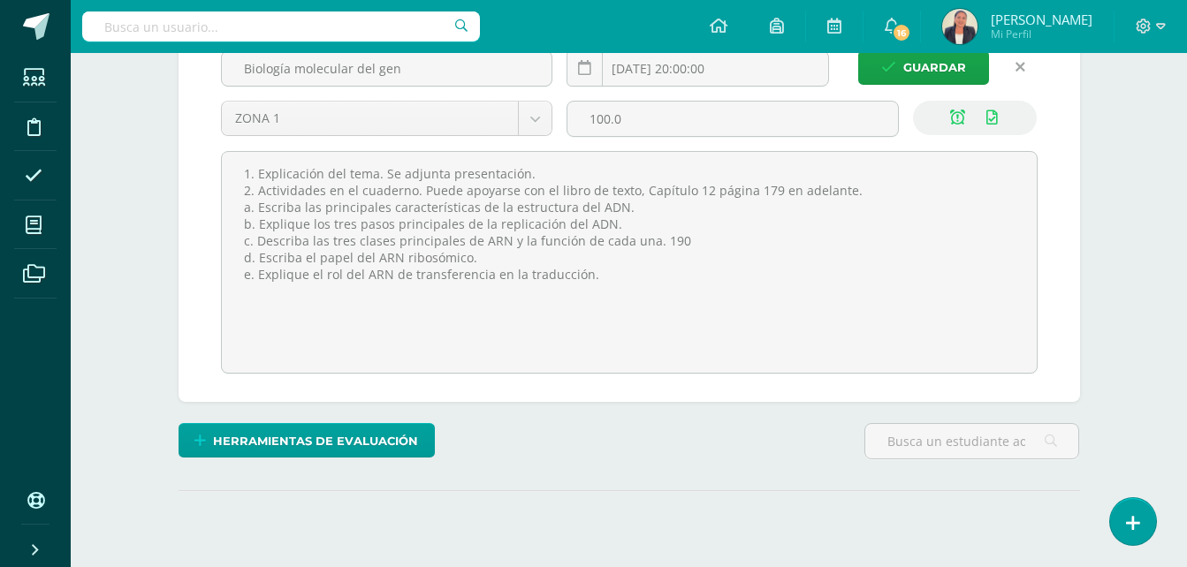
scroll to position [238, 0]
